Goal: Transaction & Acquisition: Purchase product/service

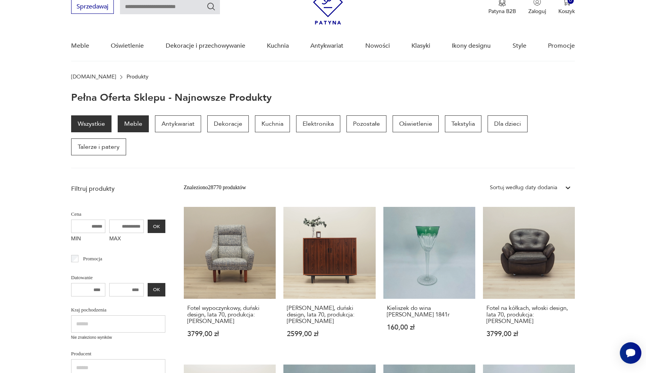
click at [141, 127] on p "Meble" at bounding box center [133, 123] width 31 height 17
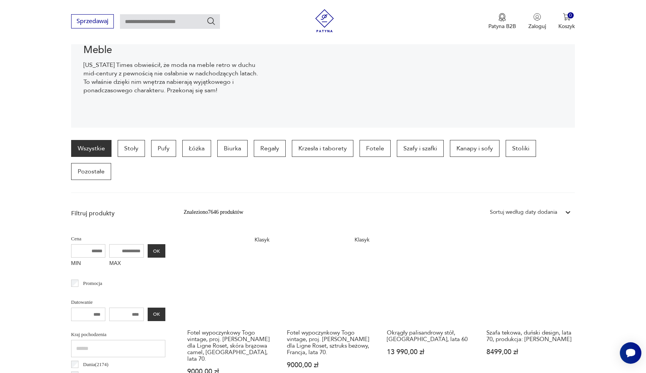
scroll to position [129, 0]
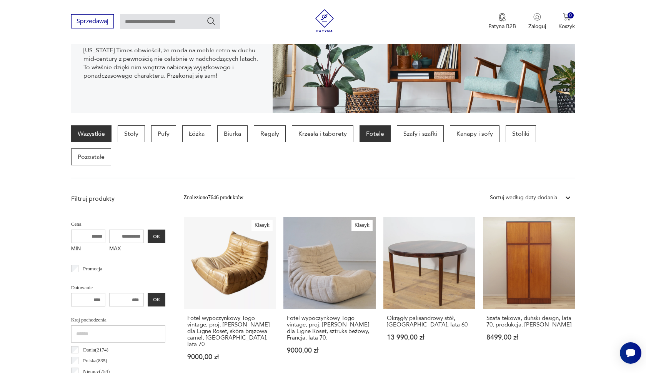
click at [374, 132] on p "Fotele" at bounding box center [374, 133] width 31 height 17
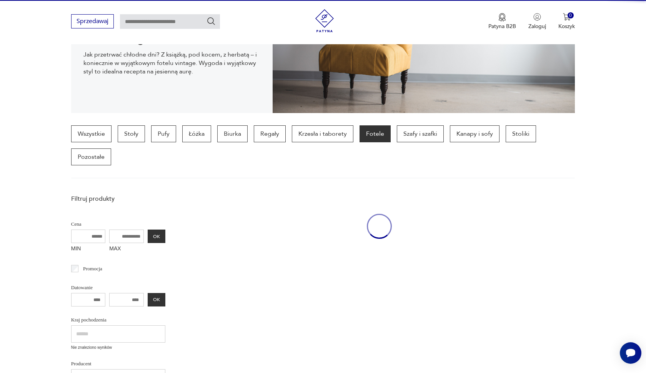
scroll to position [205, 0]
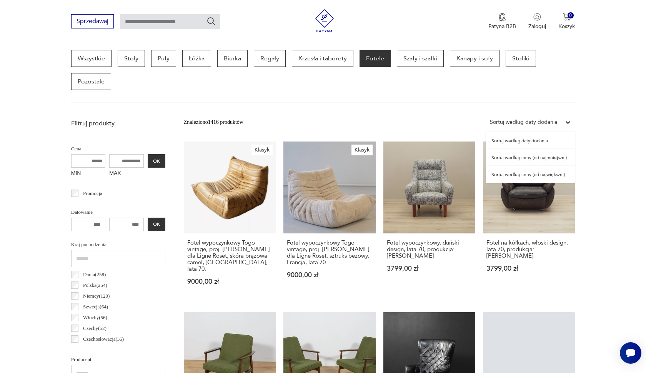
click at [502, 120] on div "Sortuj według daty dodania" at bounding box center [523, 122] width 67 height 8
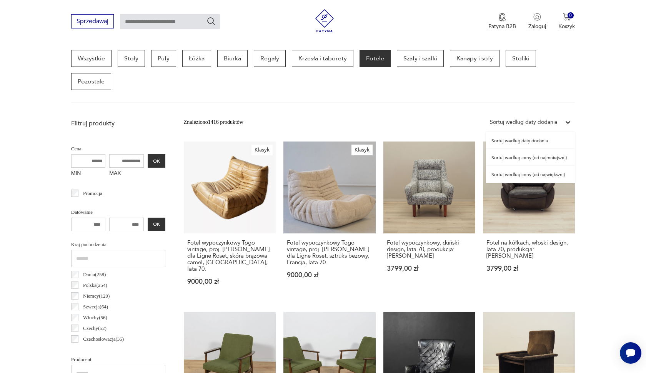
click at [547, 160] on div "Sortuj według ceny (od najmniejszej)" at bounding box center [530, 157] width 89 height 17
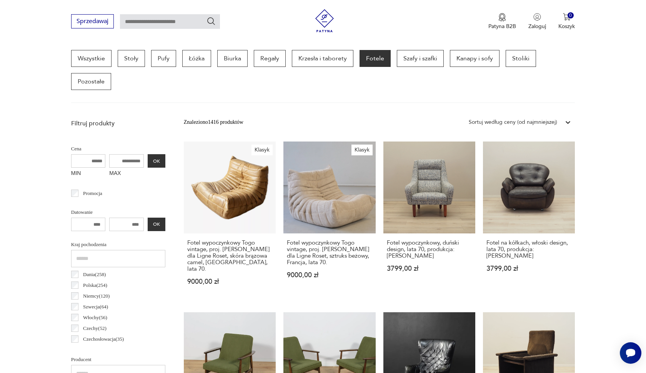
scroll to position [1136, 0]
